Goal: Register for event/course: Sign up to attend an event or enroll in a course

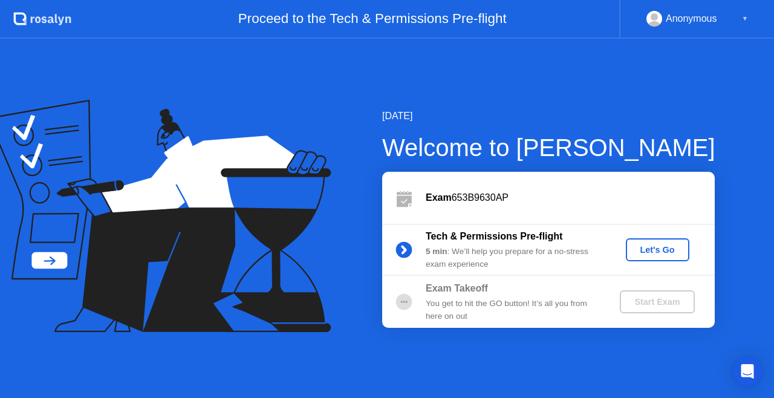
click at [649, 249] on div "Let's Go" at bounding box center [658, 250] width 54 height 10
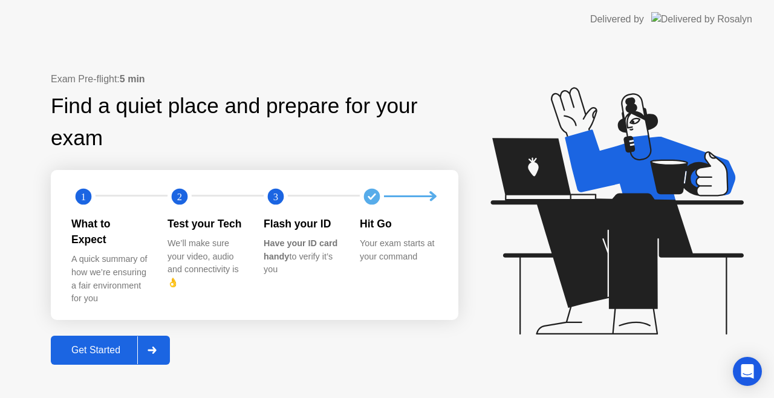
click at [63, 346] on div "Get Started" at bounding box center [95, 350] width 83 height 11
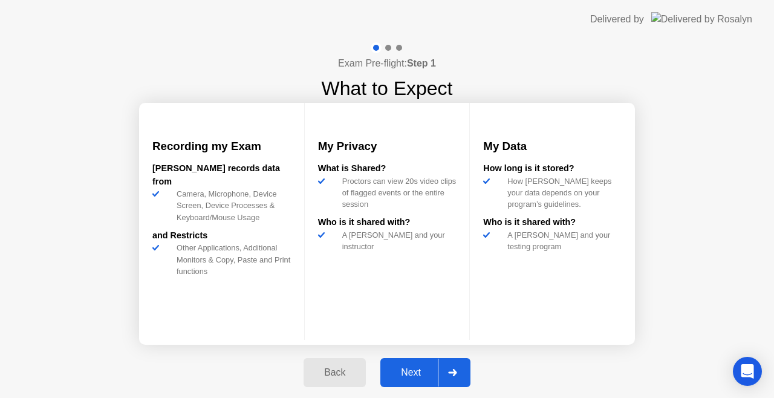
click at [414, 368] on div "Next" at bounding box center [411, 372] width 54 height 11
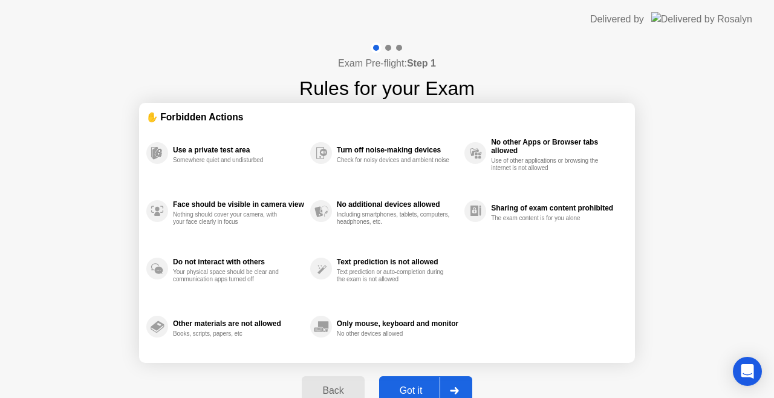
click at [418, 386] on div "Got it" at bounding box center [411, 390] width 57 height 11
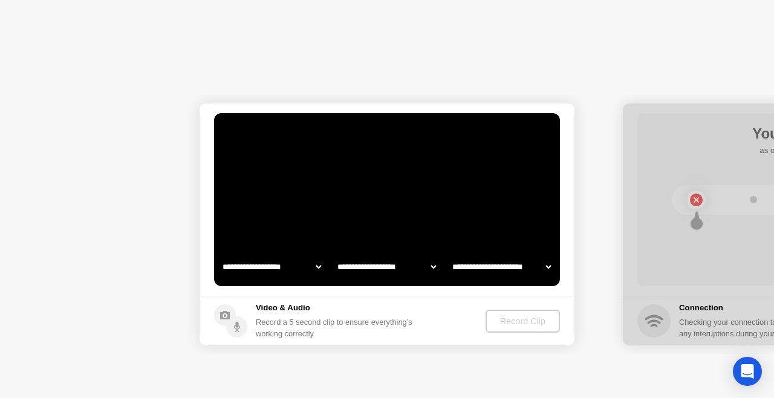
select select "**********"
select select "*******"
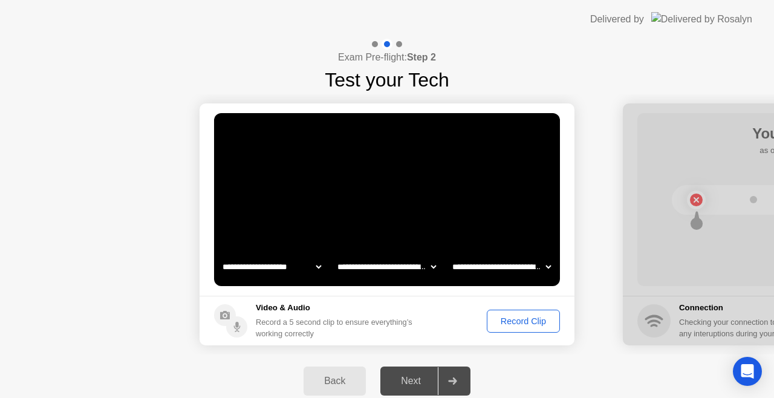
click at [522, 322] on div "Record Clip" at bounding box center [523, 321] width 65 height 10
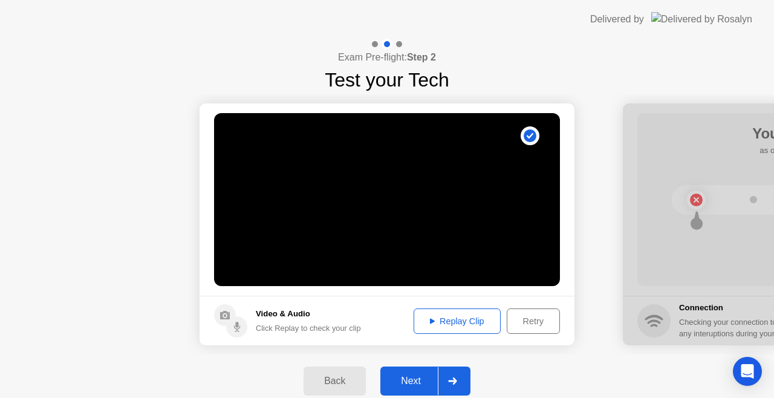
click at [401, 377] on div "Next" at bounding box center [411, 380] width 54 height 11
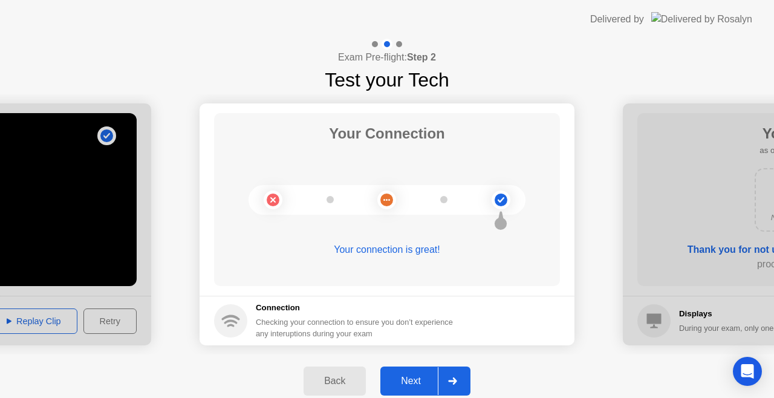
click at [414, 372] on button "Next" at bounding box center [425, 380] width 90 height 29
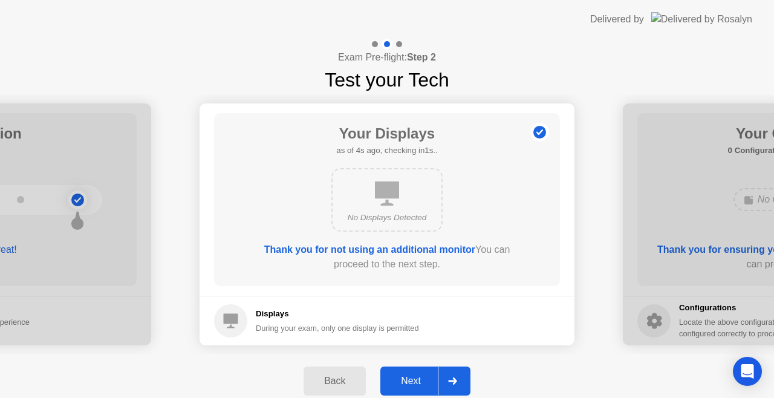
click at [414, 372] on button "Next" at bounding box center [425, 380] width 90 height 29
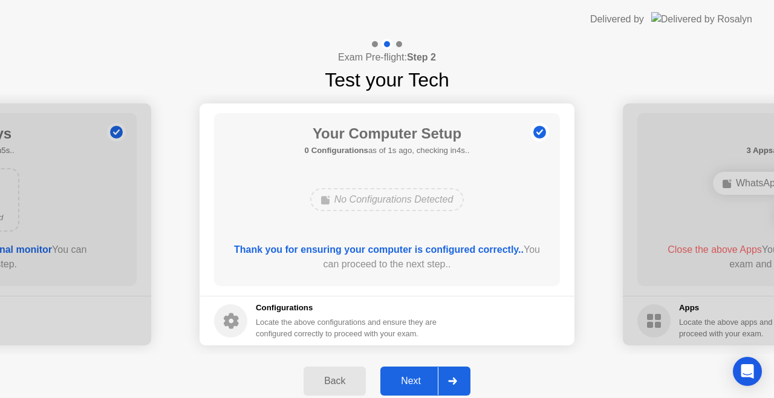
click at [414, 372] on button "Next" at bounding box center [425, 380] width 90 height 29
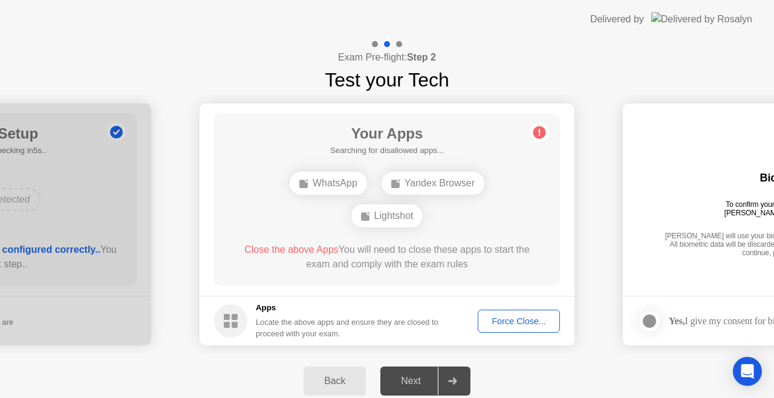
click at [519, 324] on div "Force Close..." at bounding box center [519, 321] width 74 height 10
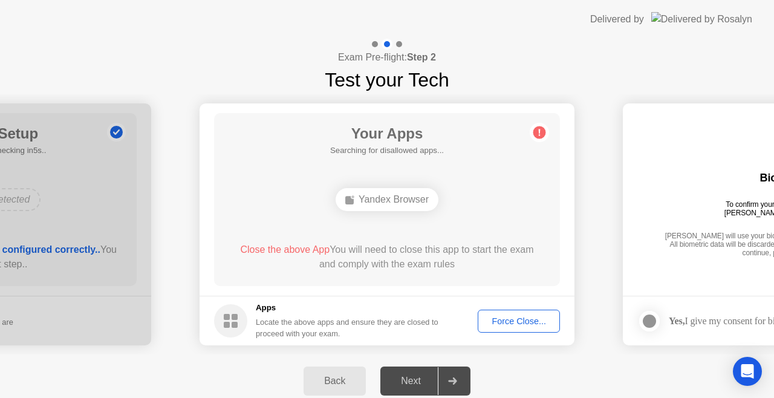
click at [510, 319] on div "Force Close..." at bounding box center [519, 321] width 74 height 10
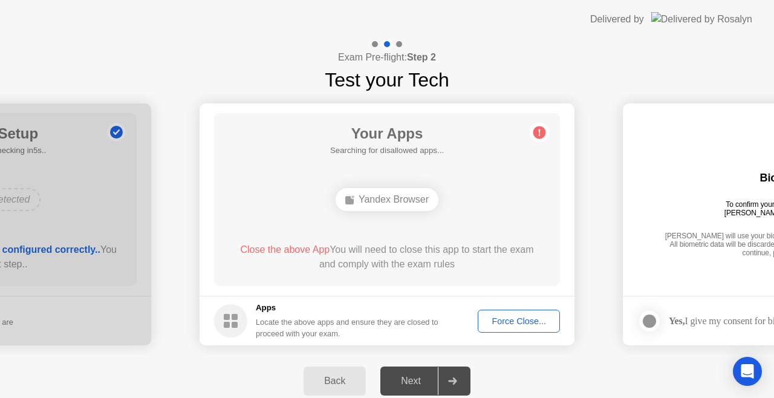
click at [521, 313] on button "Force Close..." at bounding box center [519, 321] width 82 height 23
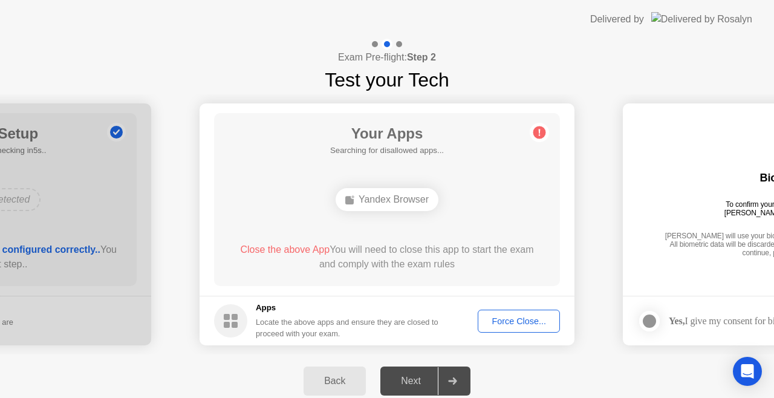
click at [379, 193] on div "Yandex Browser" at bounding box center [387, 199] width 103 height 23
click at [383, 224] on div "Your Apps Searching for disallowed apps... Yandex Browser Close the above App Y…" at bounding box center [387, 199] width 346 height 173
click at [424, 197] on div "Yandex Browser" at bounding box center [387, 199] width 103 height 23
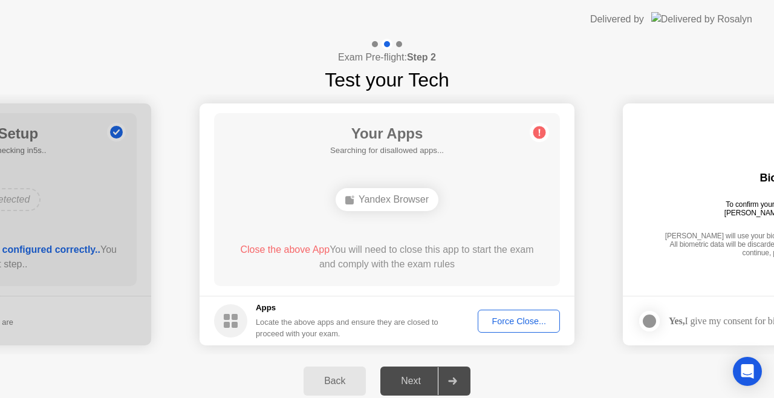
click at [512, 366] on div "Back Next" at bounding box center [387, 380] width 774 height 53
click at [513, 366] on div "Back Next" at bounding box center [387, 380] width 774 height 53
click at [513, 310] on button "Force Close..." at bounding box center [519, 321] width 82 height 23
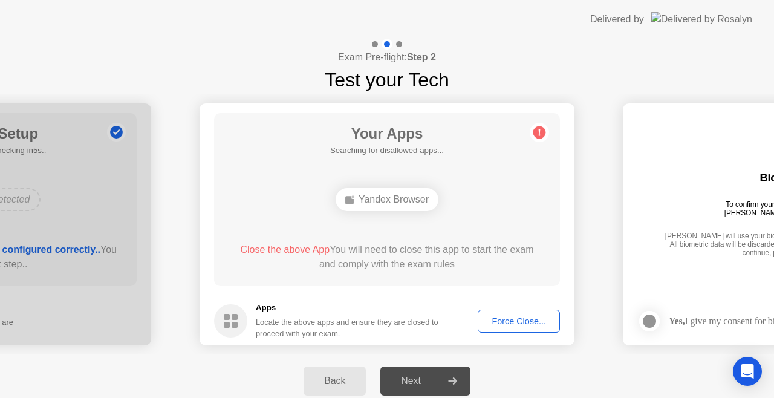
click at [469, 267] on div "Close the above App You will need to close this app to start the exam and compl…" at bounding box center [387, 256] width 311 height 29
click at [472, 259] on div "Close the above App You will need to close this app to start the exam and compl…" at bounding box center [387, 256] width 311 height 29
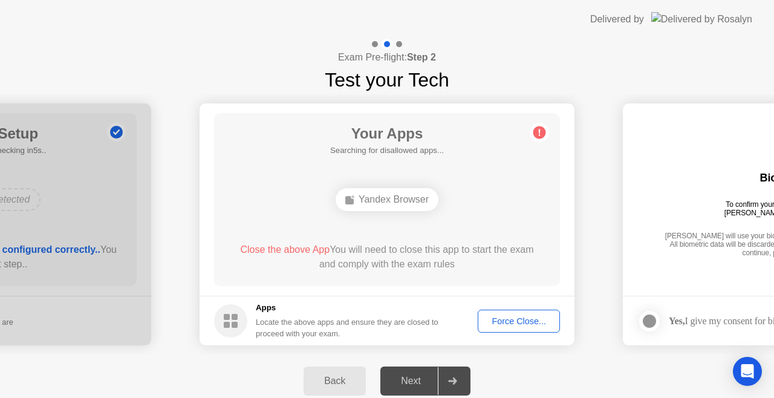
click at [472, 259] on div "Close the above App You will need to close this app to start the exam and compl…" at bounding box center [387, 256] width 311 height 29
click at [385, 203] on div "Yandex Browser" at bounding box center [387, 199] width 103 height 23
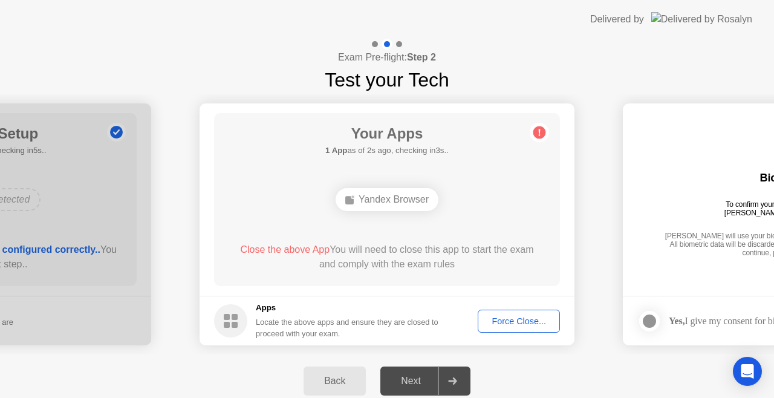
click at [385, 203] on div "Yandex Browser" at bounding box center [387, 199] width 103 height 23
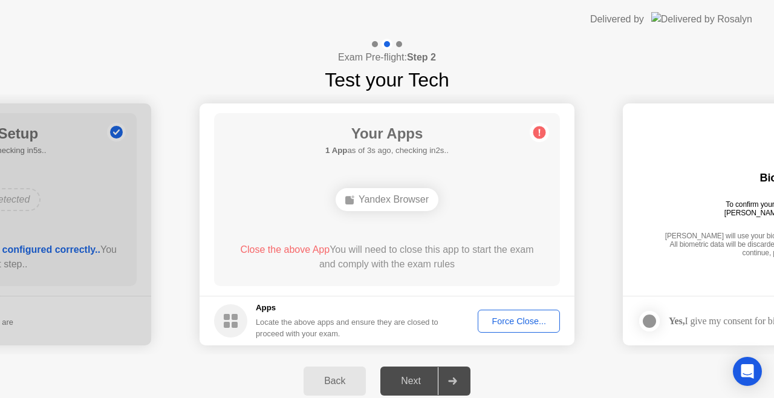
click at [385, 203] on div "Yandex Browser" at bounding box center [387, 199] width 103 height 23
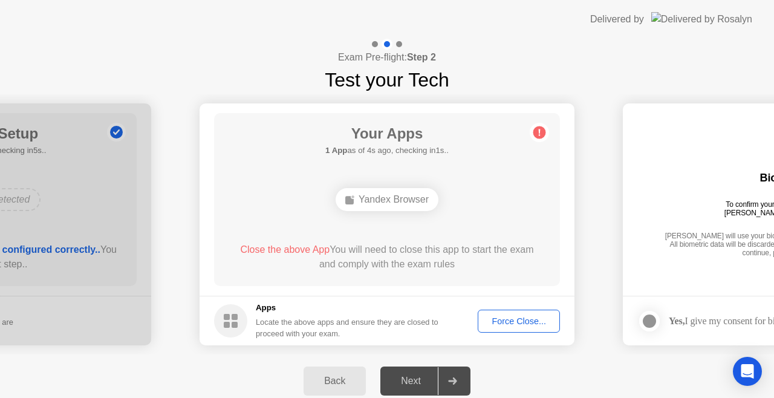
click at [385, 203] on div "Yandex Browser" at bounding box center [387, 199] width 103 height 23
click at [383, 223] on div "Your Apps Searching for disallowed apps... Yandex Browser Close the above App Y…" at bounding box center [387, 199] width 346 height 173
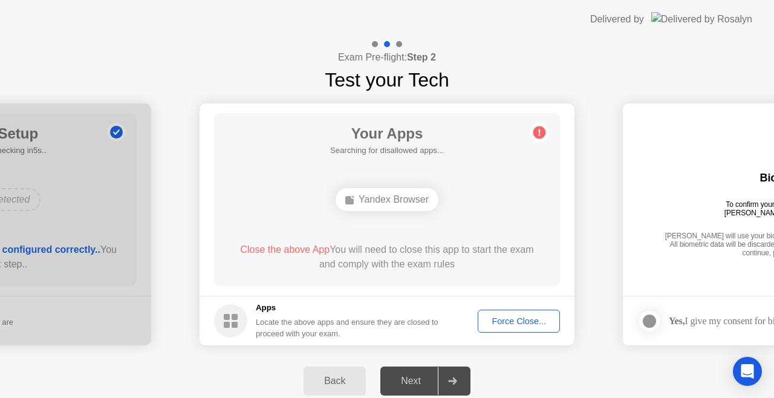
click at [383, 223] on div "Your Apps Searching for disallowed apps... Yandex Browser Close the above App Y…" at bounding box center [387, 199] width 346 height 173
click at [515, 316] on div "Force Close..." at bounding box center [519, 321] width 74 height 10
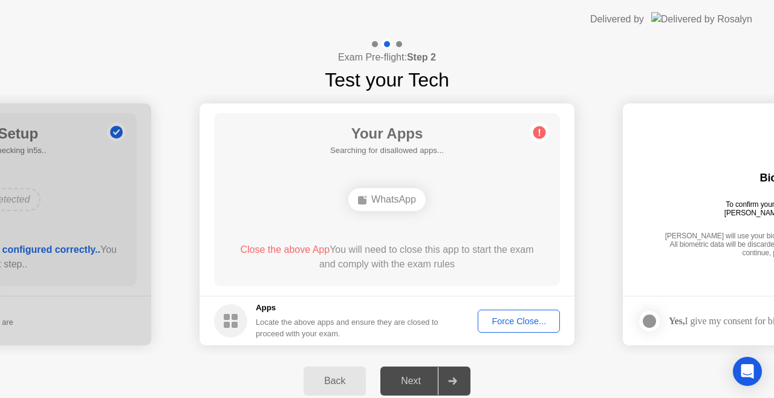
click at [498, 317] on div "Force Close..." at bounding box center [519, 321] width 74 height 10
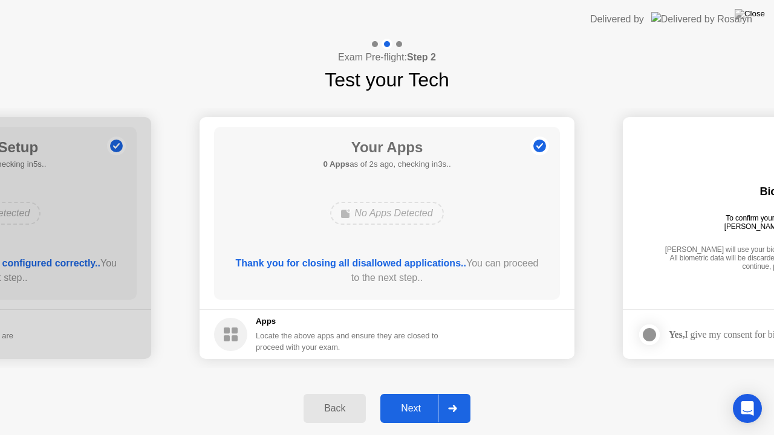
click at [409, 397] on div "Next" at bounding box center [411, 408] width 54 height 11
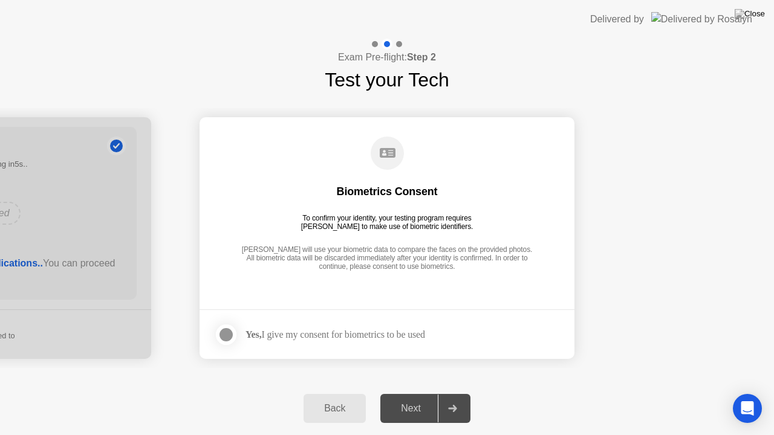
click at [229, 339] on div at bounding box center [226, 335] width 15 height 15
click at [420, 397] on div "Next" at bounding box center [411, 408] width 54 height 11
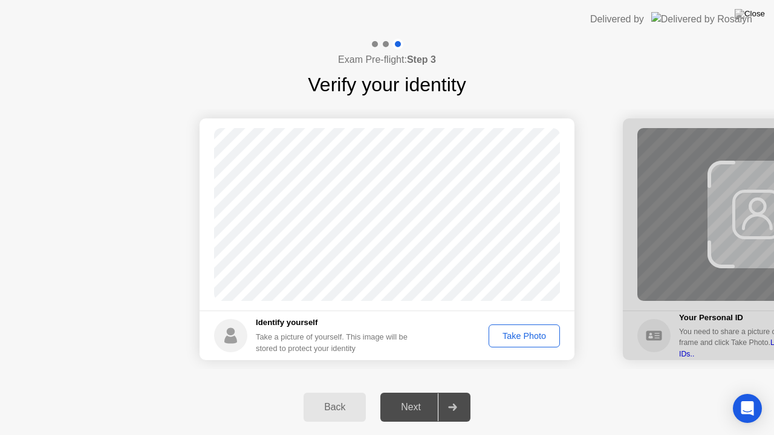
click at [521, 331] on div "Take Photo" at bounding box center [524, 336] width 63 height 10
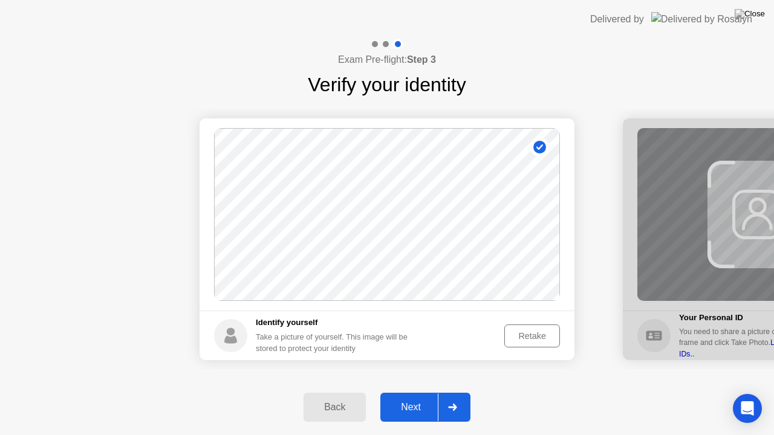
click at [409, 397] on div "Next" at bounding box center [411, 407] width 54 height 11
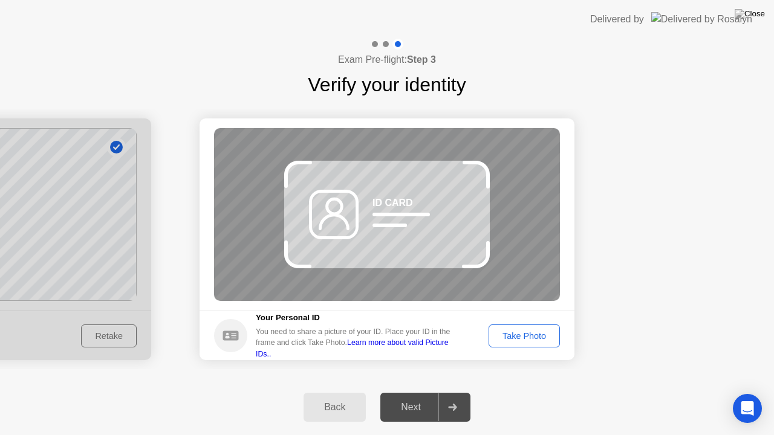
click at [544, 333] on div "Take Photo" at bounding box center [524, 336] width 63 height 10
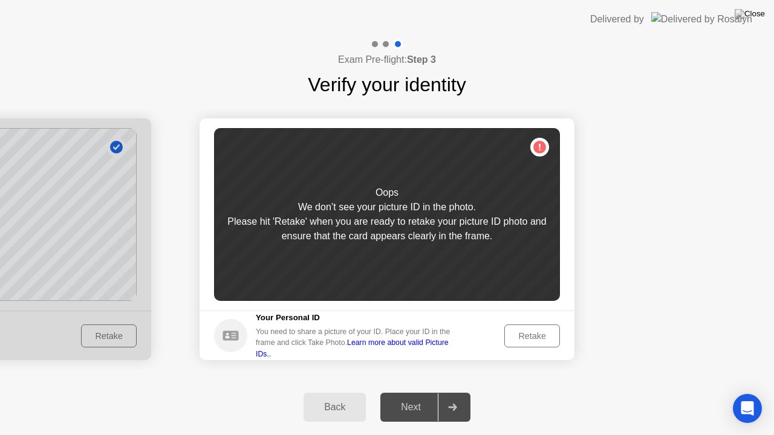
click at [533, 335] on div "Retake" at bounding box center [532, 336] width 47 height 10
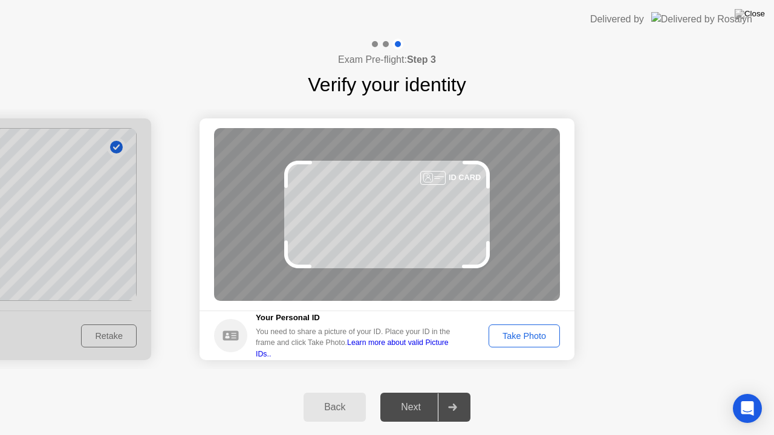
click at [533, 327] on button "Take Photo" at bounding box center [524, 336] width 71 height 23
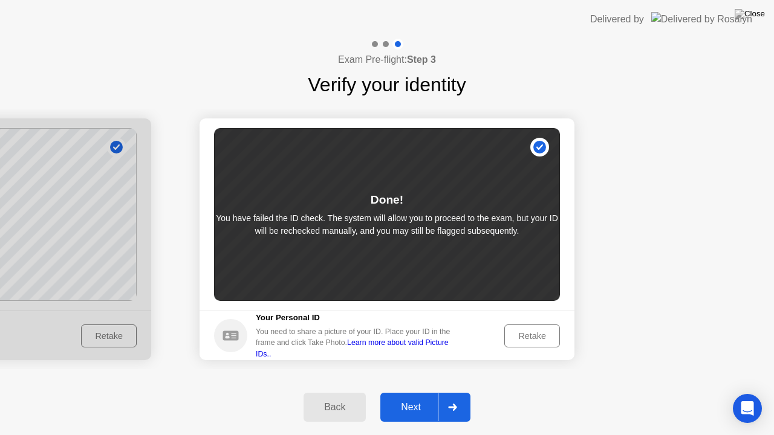
click at [423, 395] on button "Next" at bounding box center [425, 407] width 90 height 29
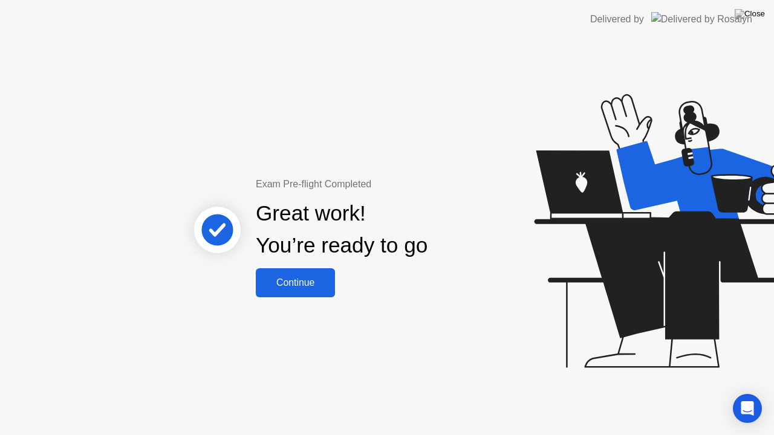
click at [296, 284] on div "Continue" at bounding box center [295, 283] width 72 height 11
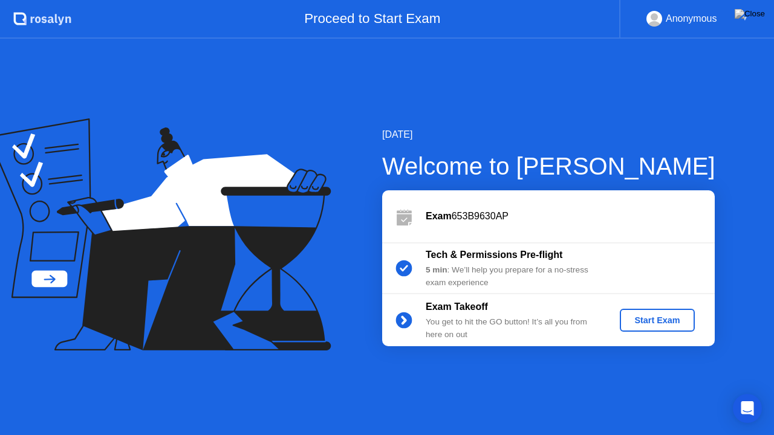
click at [646, 318] on div "Start Exam" at bounding box center [657, 321] width 65 height 10
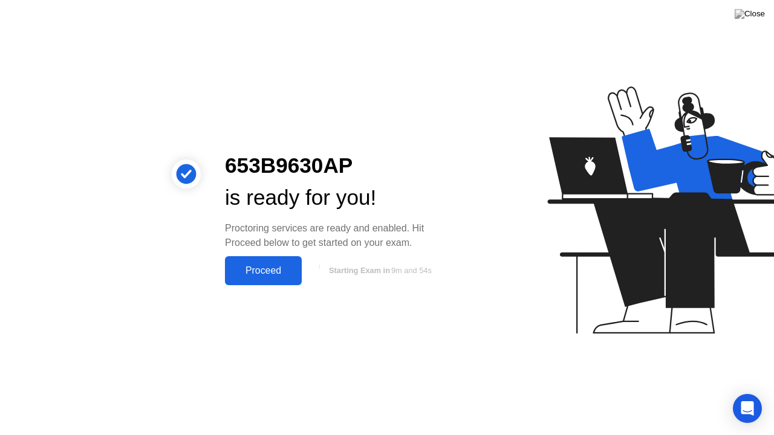
click at [281, 270] on div "Proceed" at bounding box center [264, 270] width 70 height 11
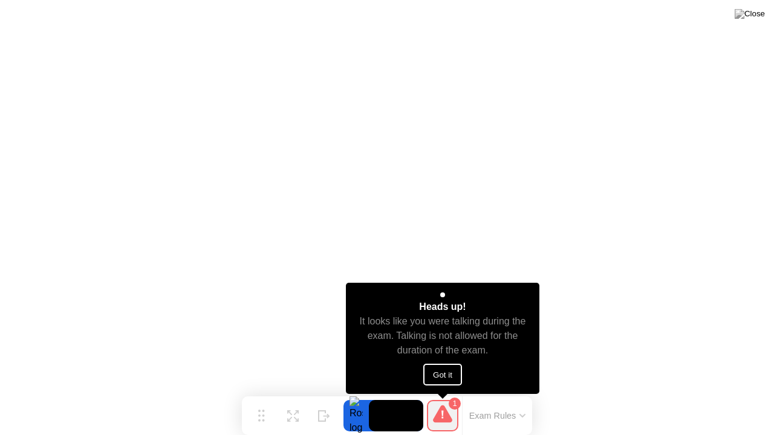
click at [447, 382] on button "Got it" at bounding box center [442, 375] width 39 height 22
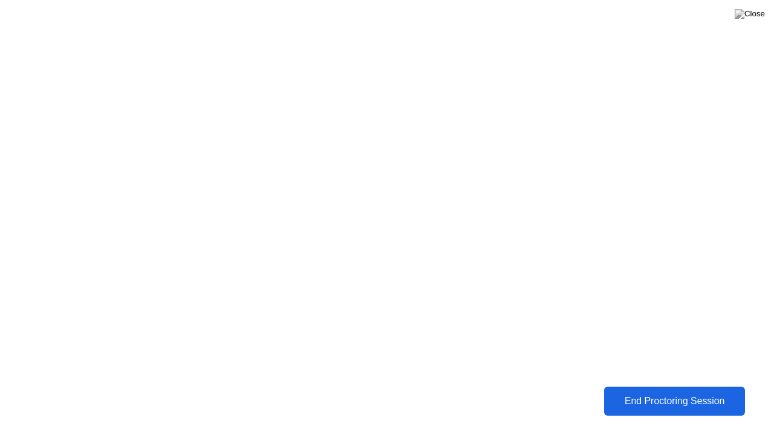
click at [691, 397] on div "End Proctoring Session" at bounding box center [673, 401] width 135 height 11
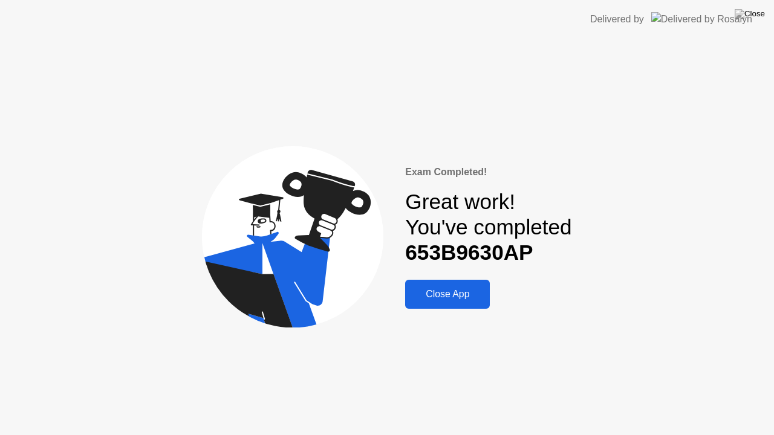
click at [449, 297] on div "Close App" at bounding box center [447, 294] width 77 height 11
